Goal: Information Seeking & Learning: Learn about a topic

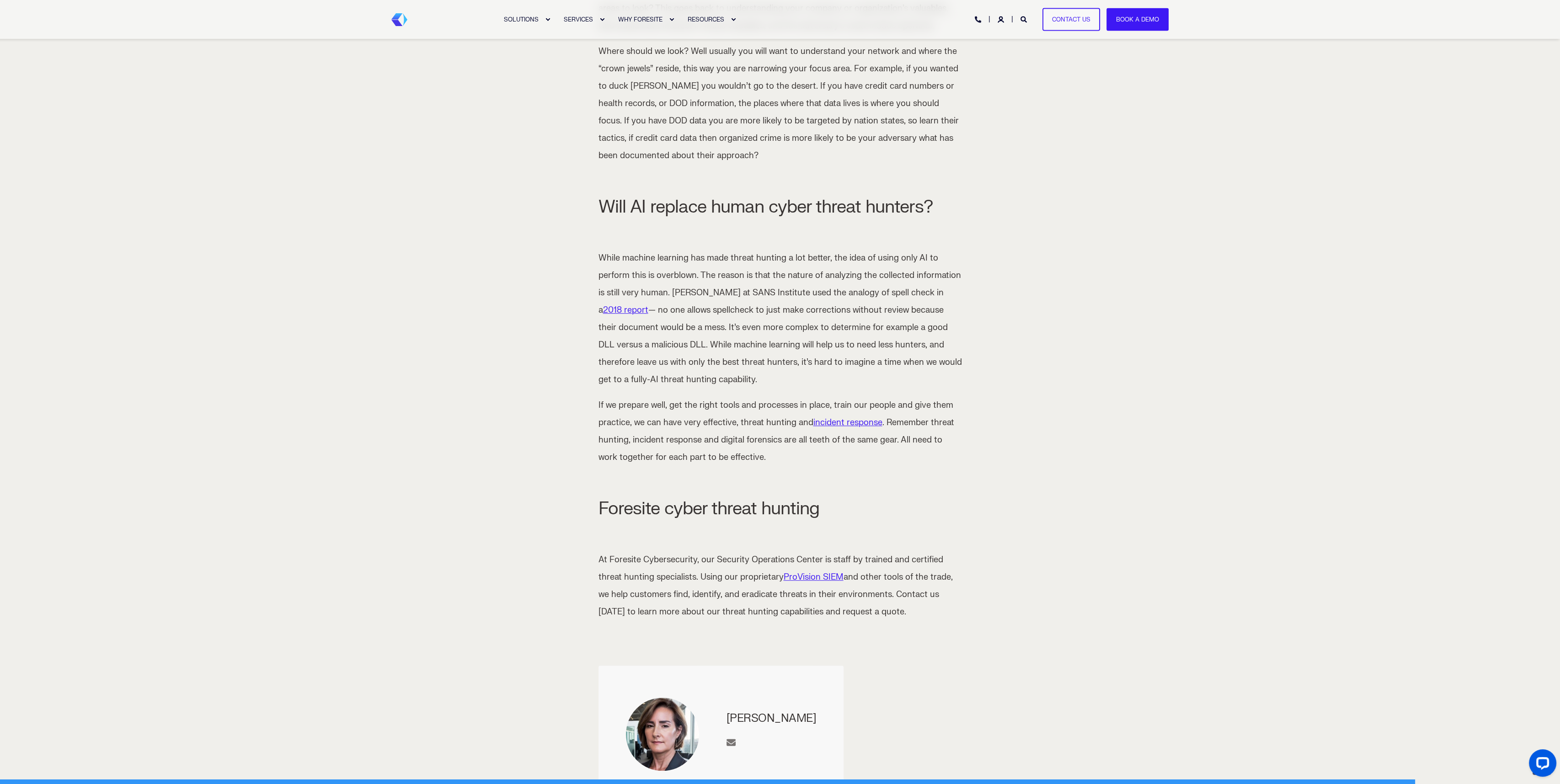
scroll to position [1288, 0]
click at [796, 571] on link "ProVision SIEM" at bounding box center [813, 576] width 60 height 10
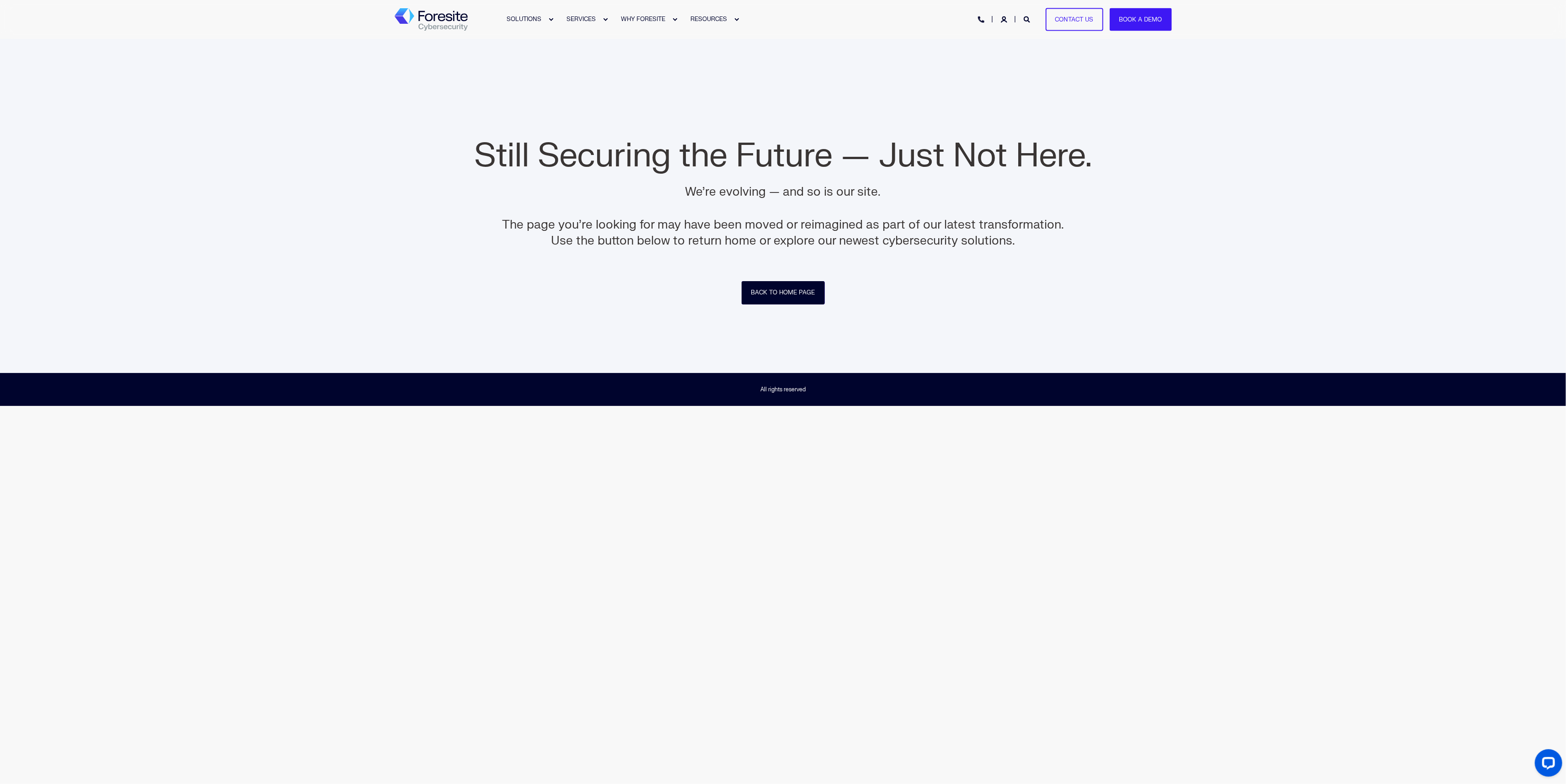
click at [774, 297] on link "Back to Home Page" at bounding box center [783, 293] width 83 height 23
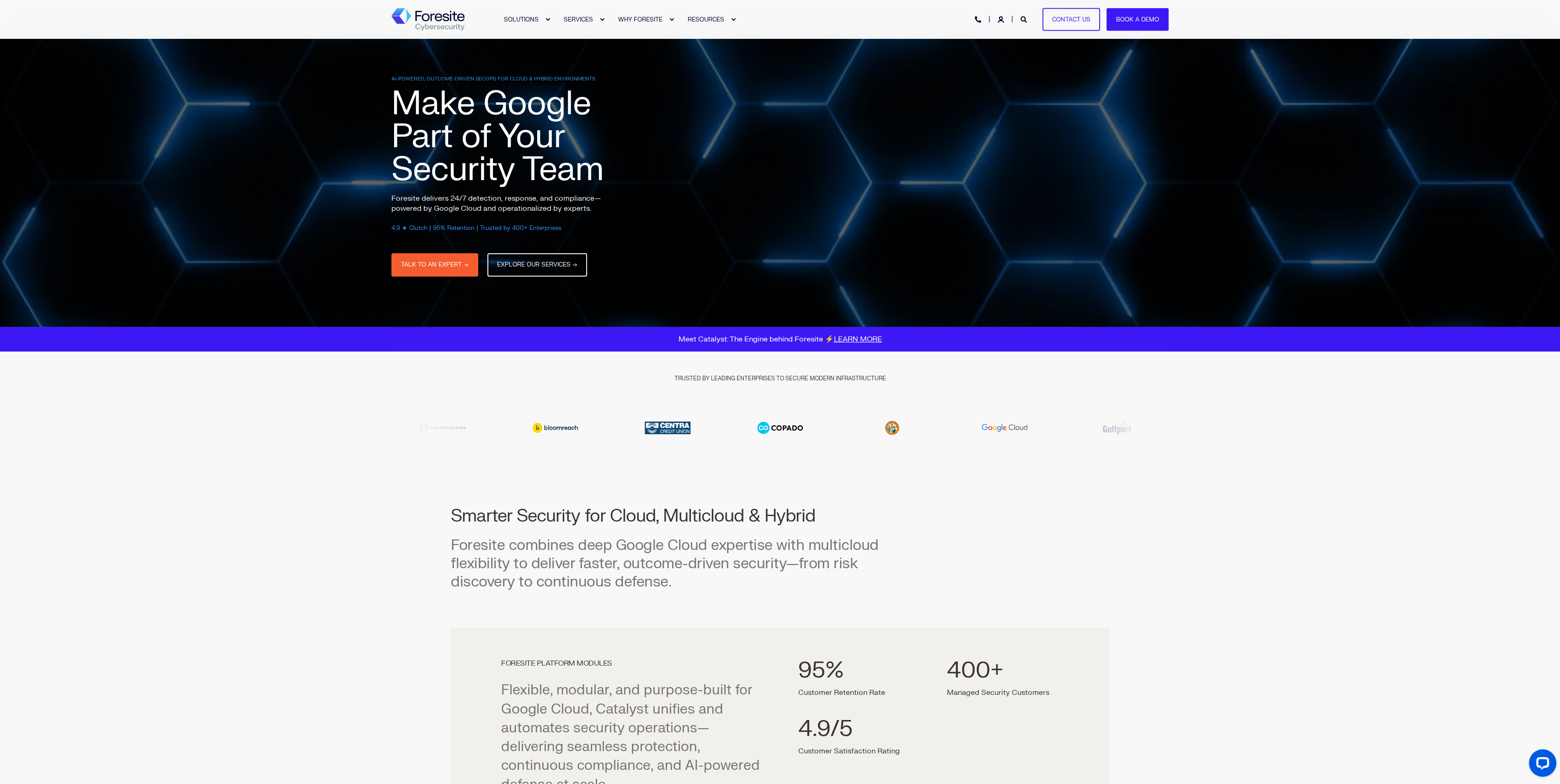
click at [433, 32] on div "SOLUTIONS SERVICES WHY FORESITE RESOURCES PHONE HOTLINE: +1 (800) 940-4699 Cont…" at bounding box center [780, 19] width 778 height 39
click at [435, 22] on img "Back to Home" at bounding box center [428, 20] width 73 height 23
click at [1065, 22] on link "Contact Us" at bounding box center [1071, 19] width 58 height 23
click at [1025, 21] on icon "Open Search" at bounding box center [1024, 19] width 7 height 7
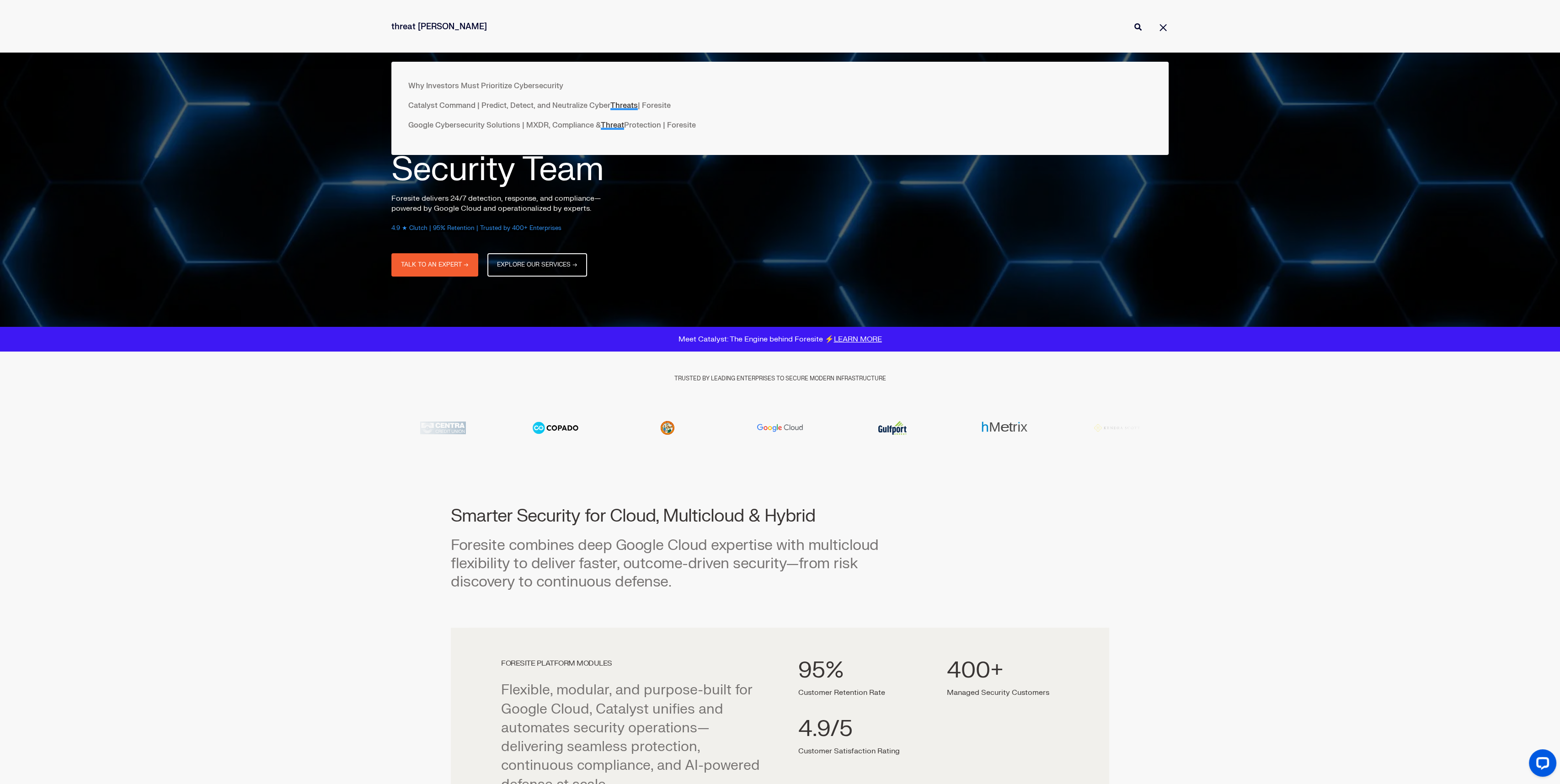
type input "threat hunt"
click at [1133, 21] on button "Perform Search" at bounding box center [1138, 27] width 11 height 11
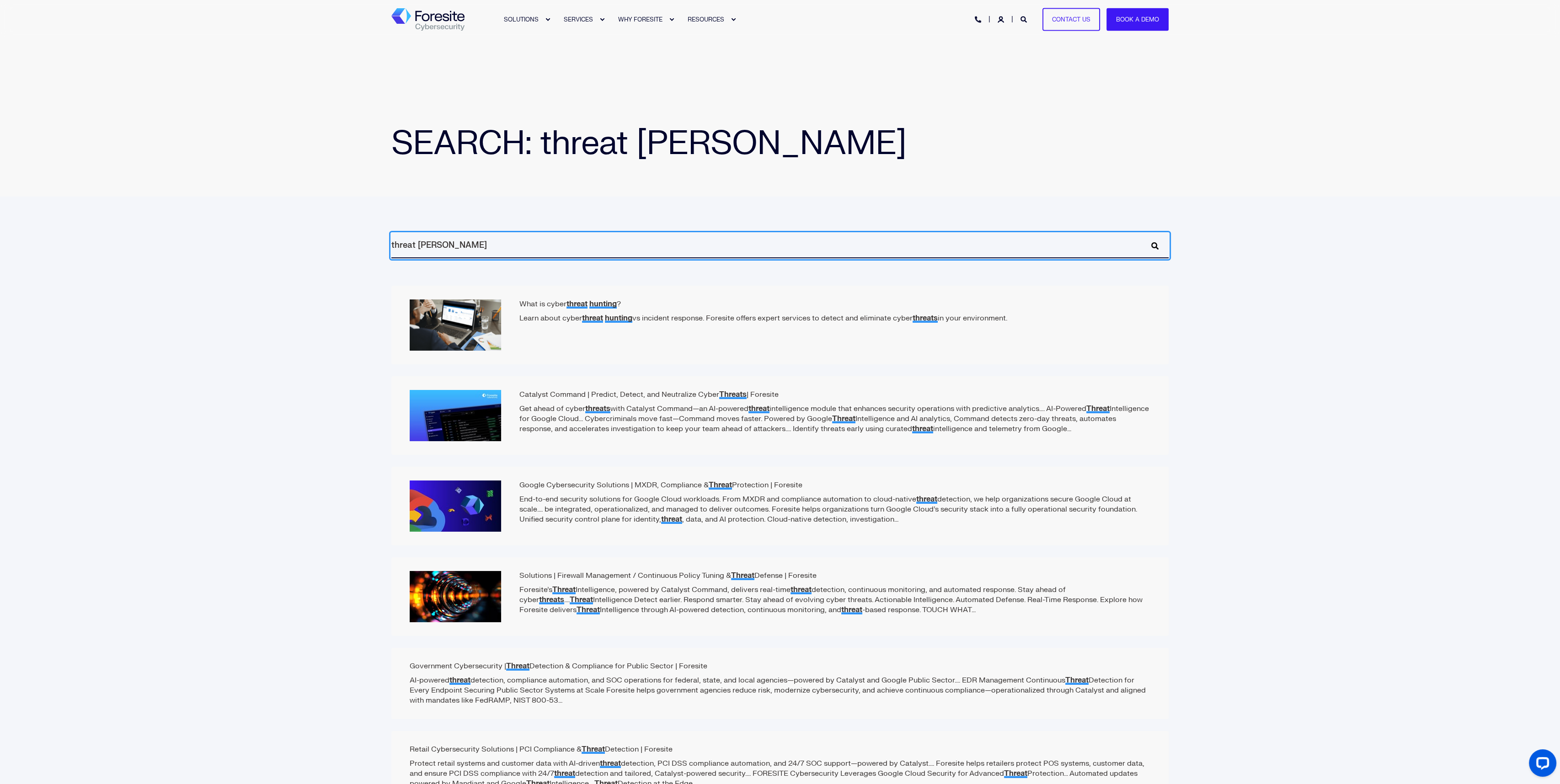
click at [466, 246] on input "threat hunt" at bounding box center [780, 246] width 778 height 25
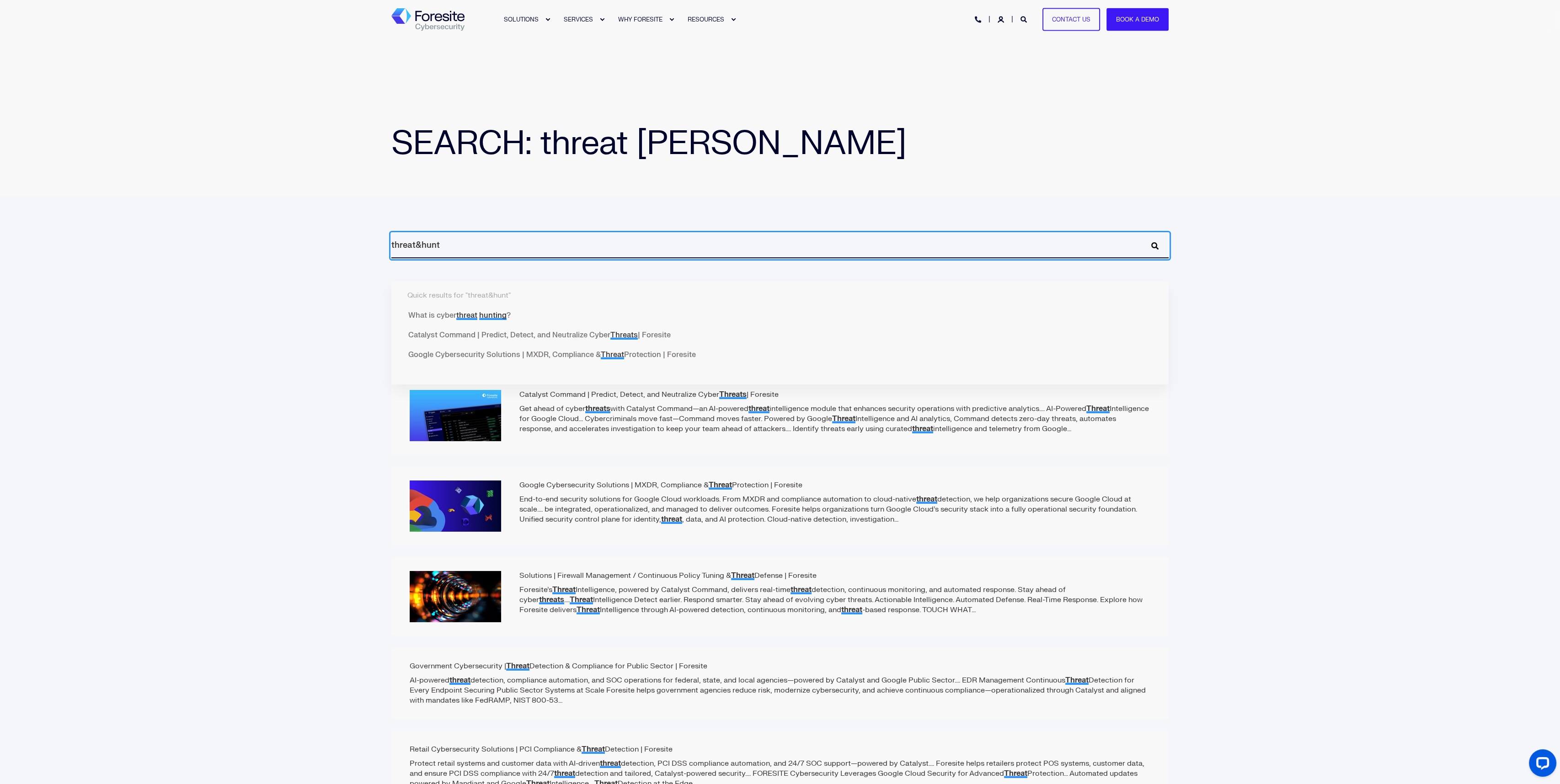
type input "threat&hunt"
click at [1150, 241] on button "Perform Search" at bounding box center [1155, 246] width 11 height 11
